Goal: Entertainment & Leisure: Consume media (video, audio)

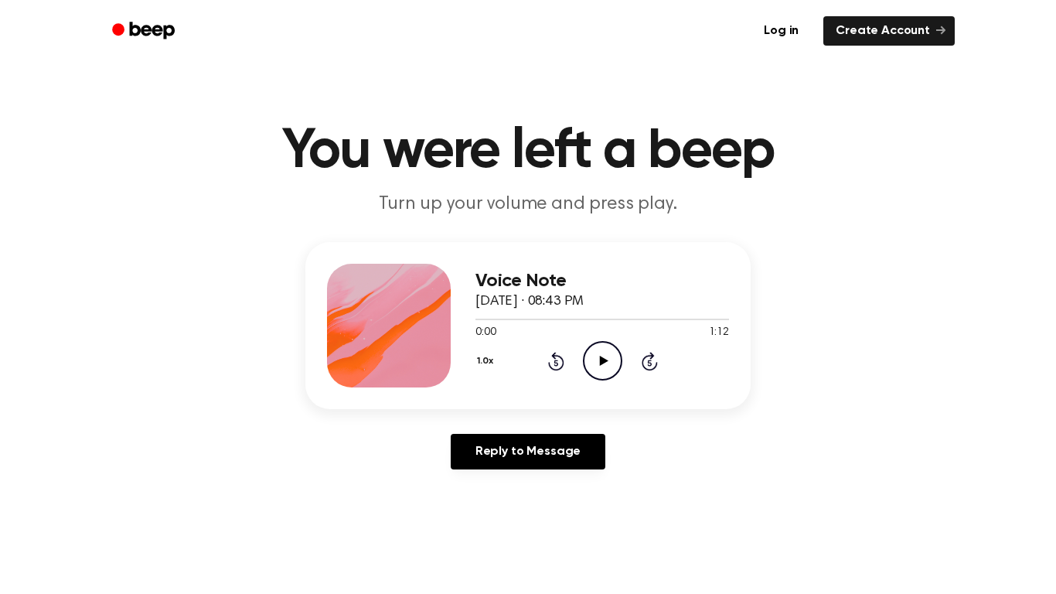
click at [608, 348] on icon "Play Audio" at bounding box center [602, 360] width 39 height 39
click at [646, 360] on icon "Skip 5 seconds" at bounding box center [649, 361] width 17 height 20
click at [596, 367] on icon "Play Audio" at bounding box center [602, 360] width 39 height 39
click at [596, 367] on icon "Pause Audio" at bounding box center [602, 360] width 39 height 39
click at [588, 366] on icon "Play Audio" at bounding box center [602, 360] width 39 height 39
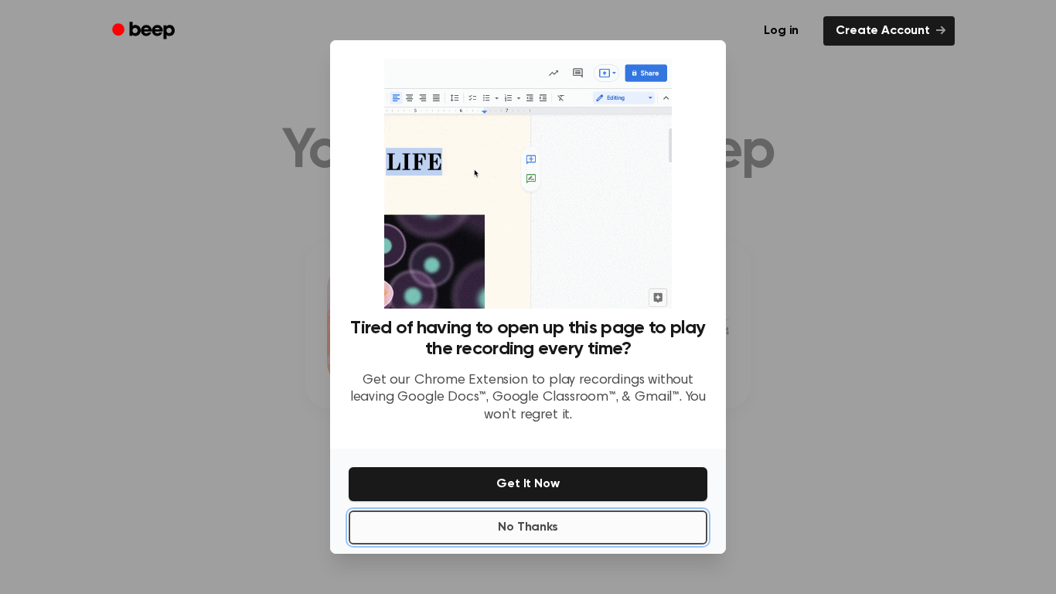
click at [425, 520] on button "No Thanks" at bounding box center [528, 527] width 359 height 34
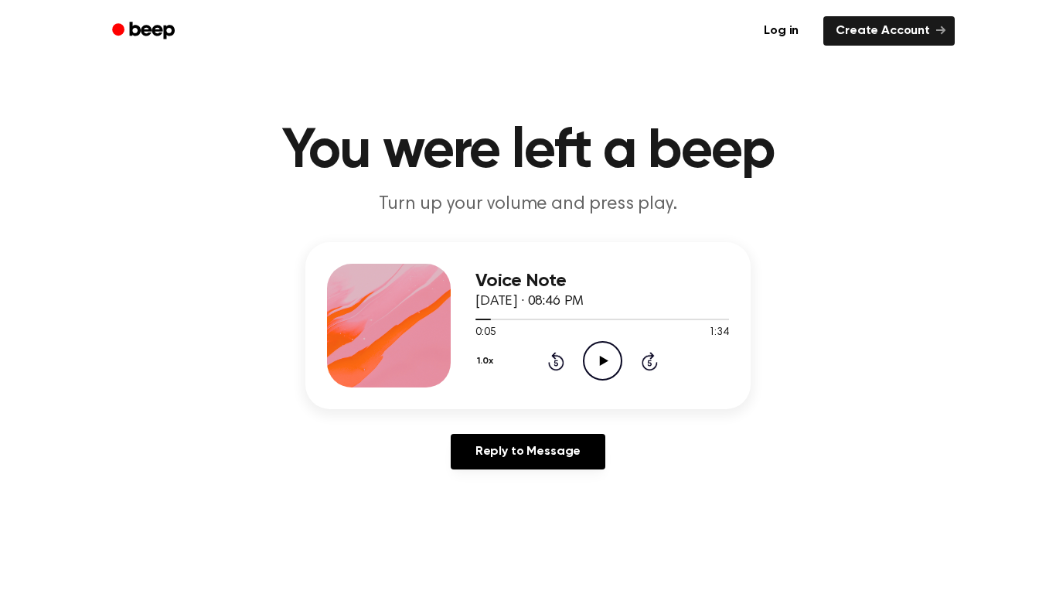
click at [605, 359] on icon "Play Audio" at bounding box center [602, 360] width 39 height 39
click at [593, 366] on icon "Pause Audio" at bounding box center [602, 360] width 39 height 39
